Goal: Find specific page/section: Find specific page/section

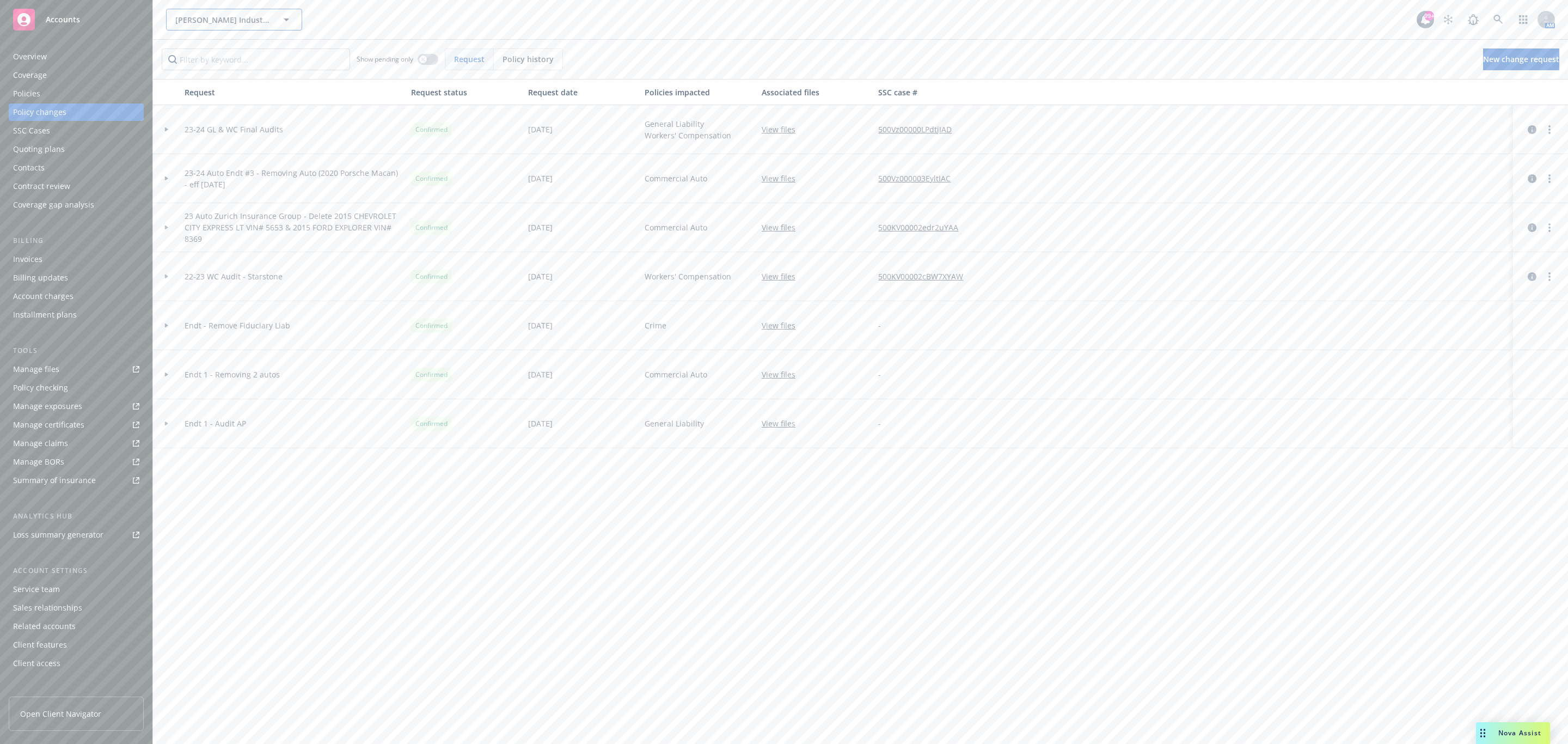
click at [211, 23] on span "[PERSON_NAME] Industrial Products, Inc." at bounding box center [222, 19] width 94 height 12
type input "altus"
click at [203, 55] on strong "Altus Equity Group, Inc." at bounding box center [222, 51] width 88 height 10
click at [110, 89] on div "Policies" at bounding box center [76, 94] width 127 height 18
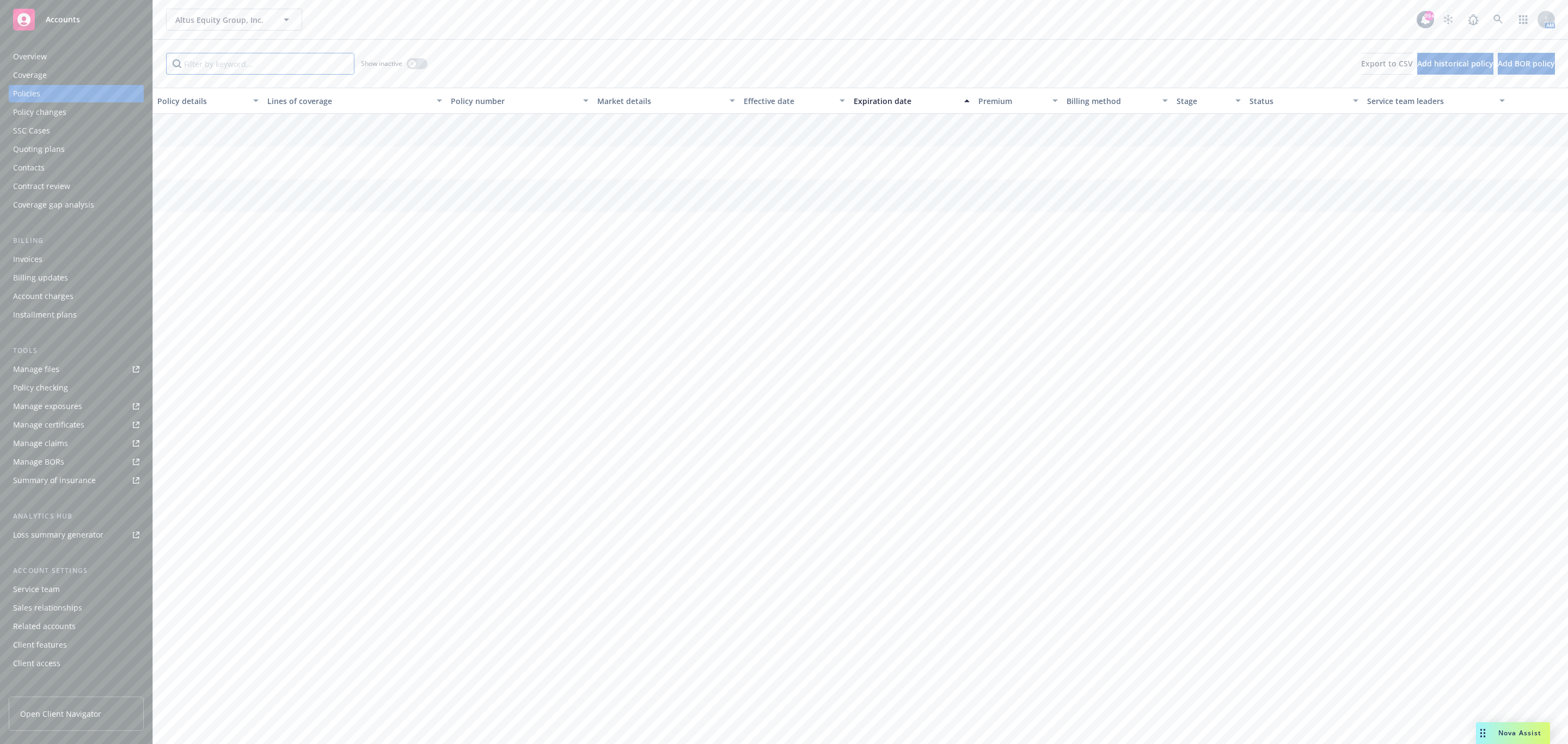
click at [219, 59] on input "Filter by keyword..." at bounding box center [260, 64] width 188 height 22
click at [410, 61] on icon "button" at bounding box center [412, 63] width 4 height 4
click at [270, 65] on input "vba" at bounding box center [260, 64] width 188 height 22
click at [263, 71] on input "vba" at bounding box center [260, 64] width 188 height 22
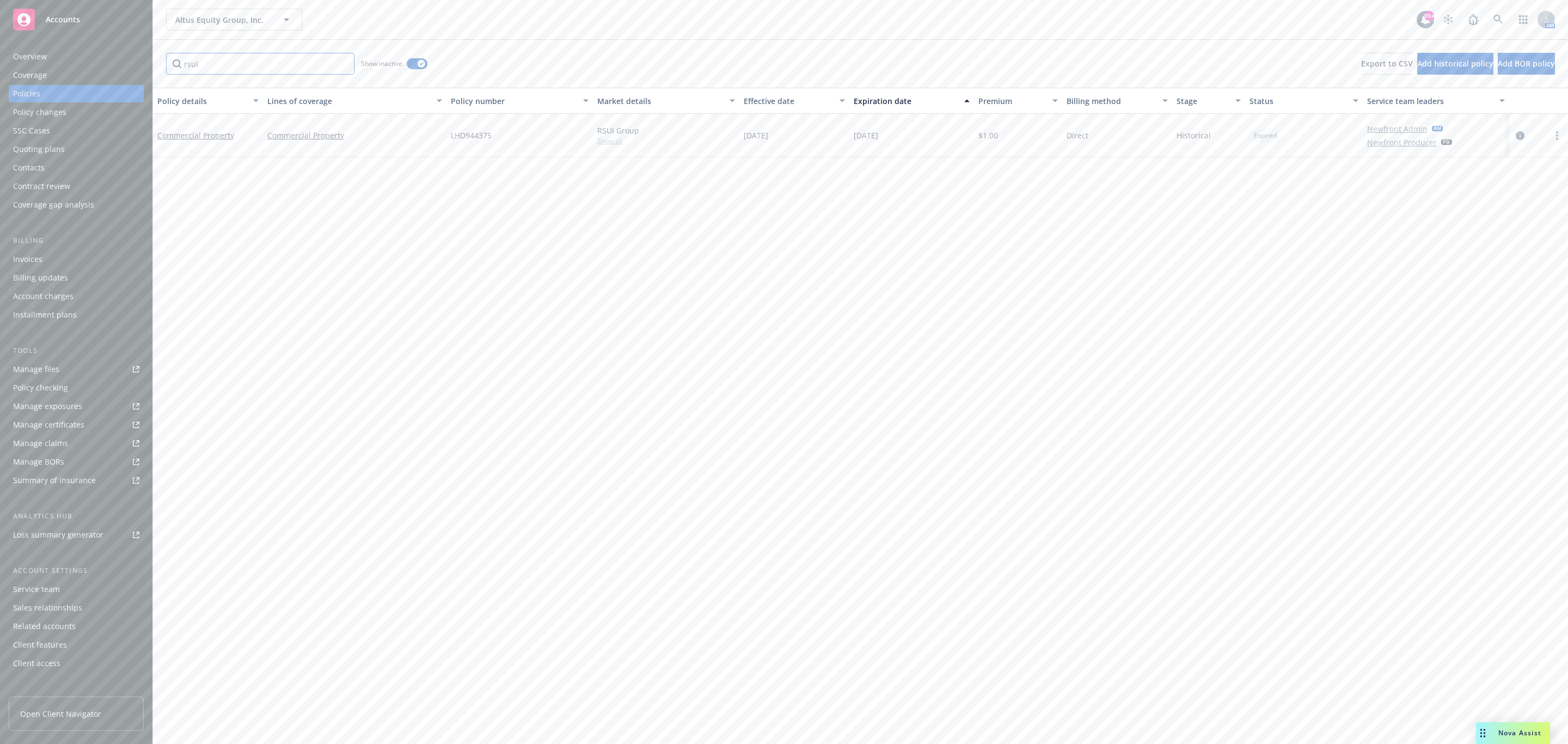
click at [245, 58] on input "rsui" at bounding box center [260, 64] width 188 height 22
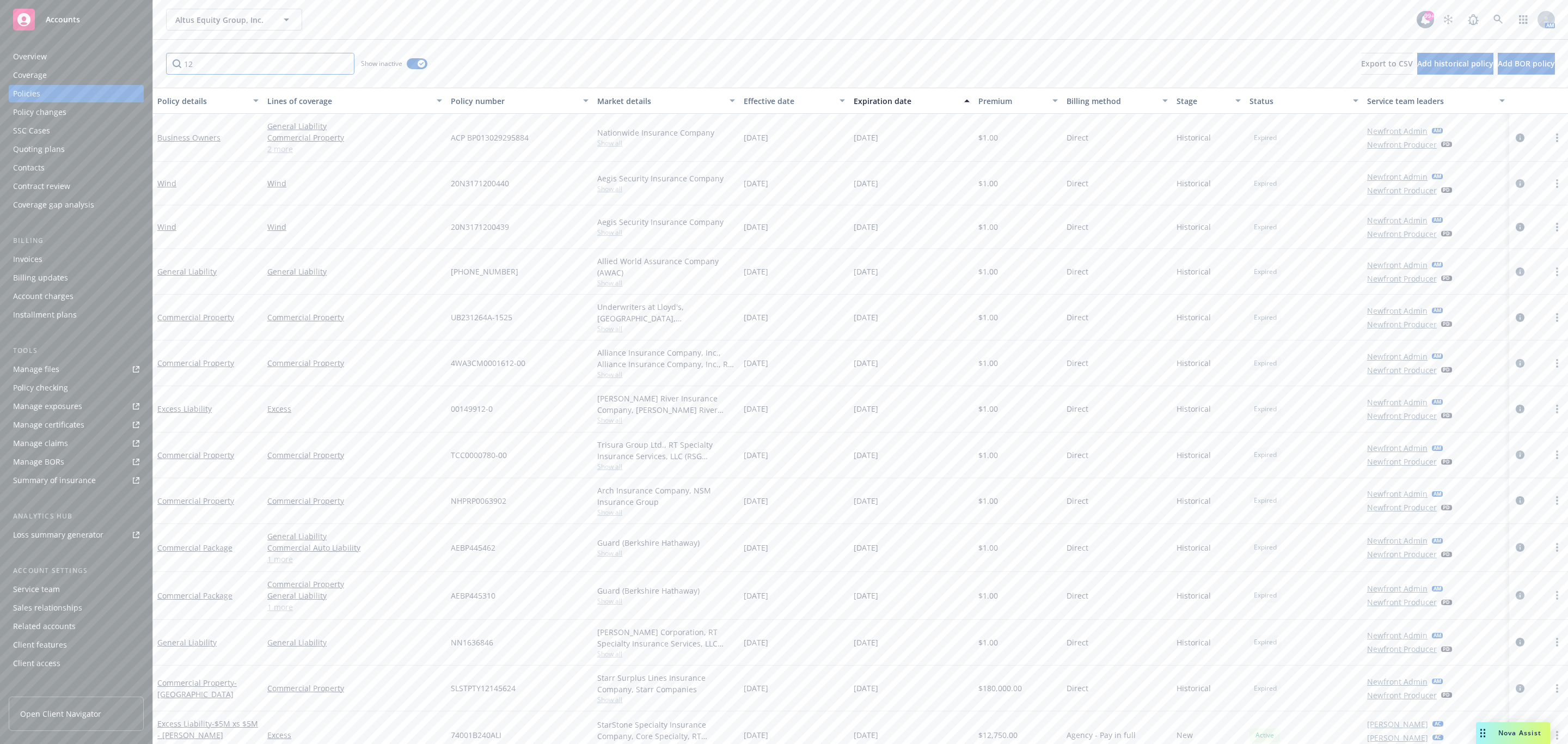
type input "12"
